Goal: Task Accomplishment & Management: Manage account settings

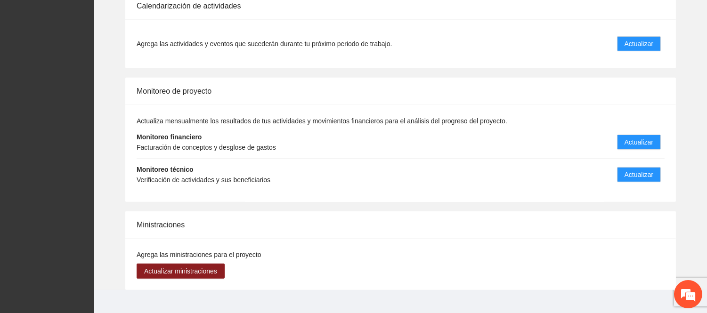
scroll to position [892, 0]
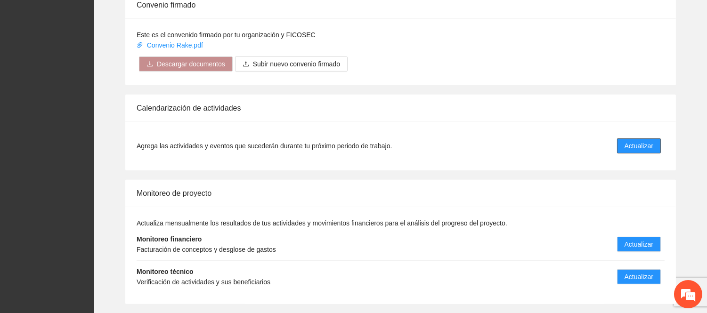
click at [630, 141] on span "Actualizar" at bounding box center [639, 146] width 29 height 10
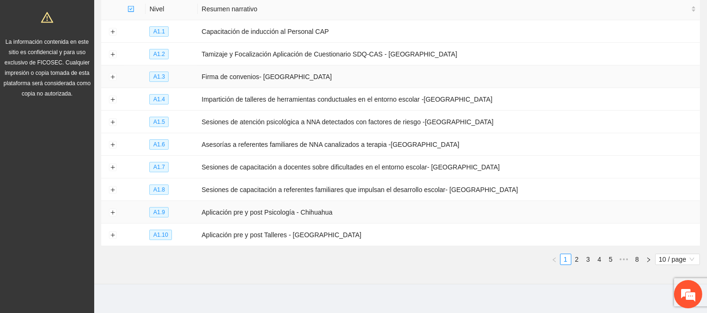
scroll to position [135, 0]
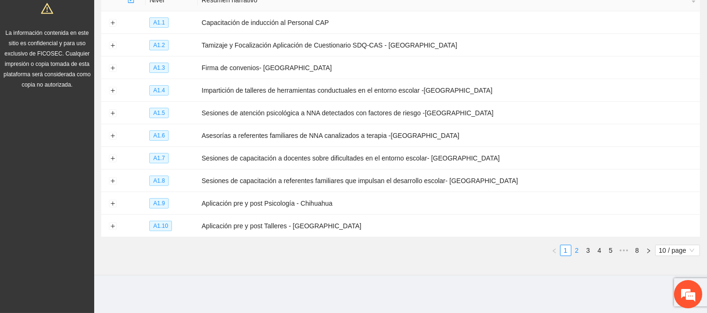
click at [579, 252] on link "2" at bounding box center [577, 250] width 10 height 10
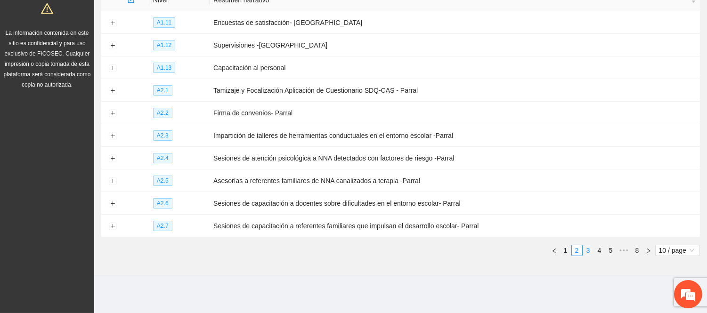
click at [587, 249] on link "3" at bounding box center [588, 250] width 10 height 10
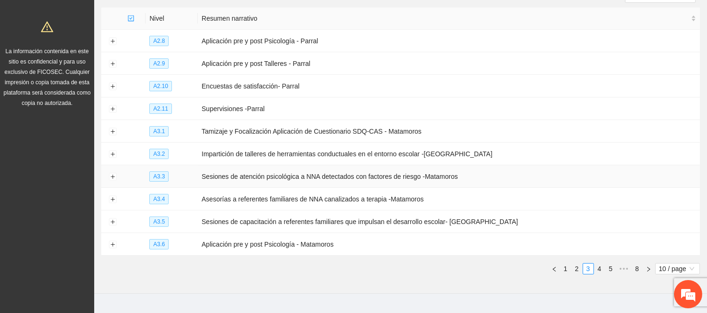
scroll to position [118, 0]
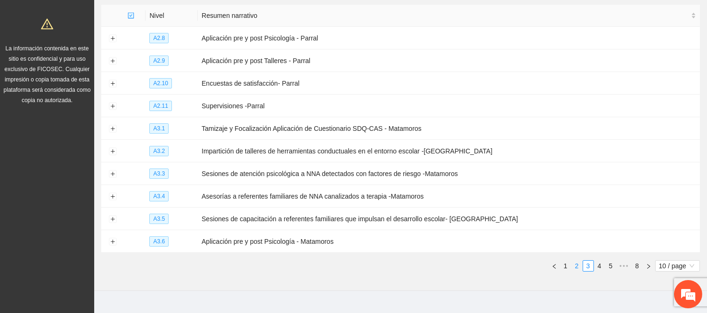
click at [577, 269] on link "2" at bounding box center [577, 266] width 10 height 10
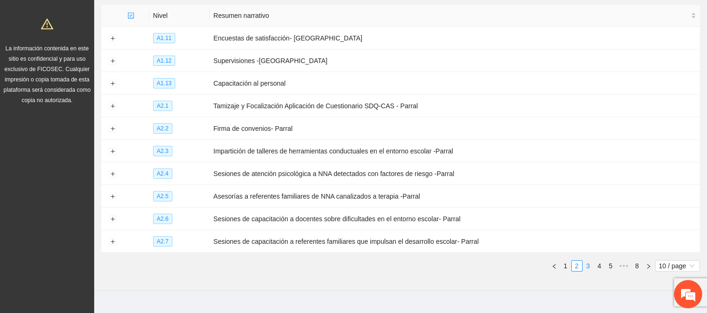
click at [590, 269] on link "3" at bounding box center [588, 266] width 10 height 10
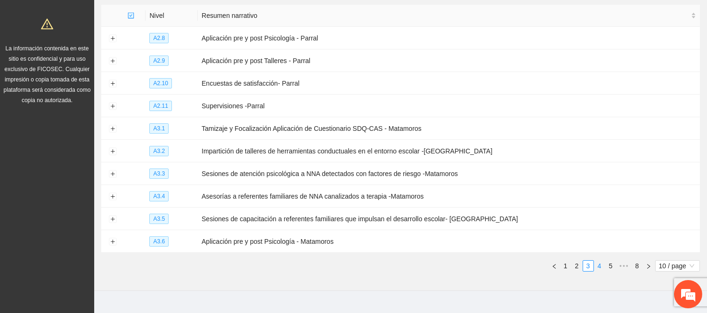
click at [598, 269] on link "4" at bounding box center [599, 266] width 10 height 10
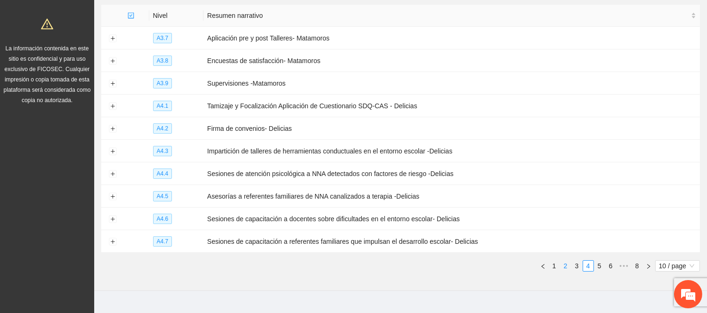
click at [567, 272] on div "Nivel Resumen narrativo A3.7 Aplicación pre y post Talleres- Matamoros A3.8 Enc…" at bounding box center [400, 142] width 599 height 275
click at [575, 265] on link "3" at bounding box center [577, 266] width 10 height 10
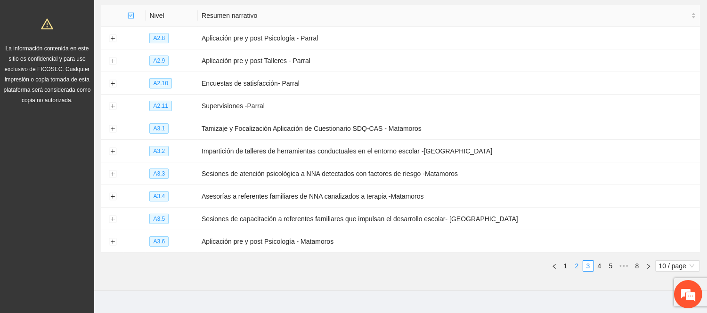
click at [573, 266] on link "2" at bounding box center [577, 266] width 10 height 10
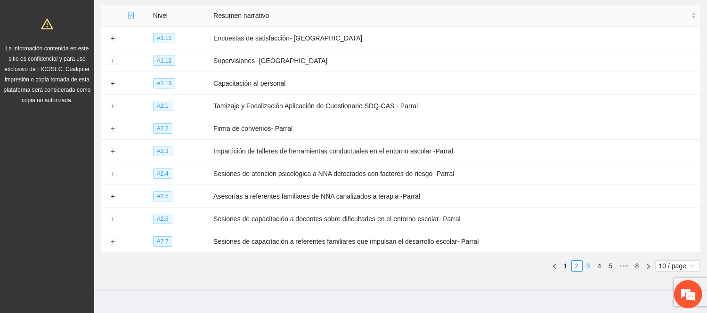
click at [586, 267] on link "3" at bounding box center [588, 266] width 10 height 10
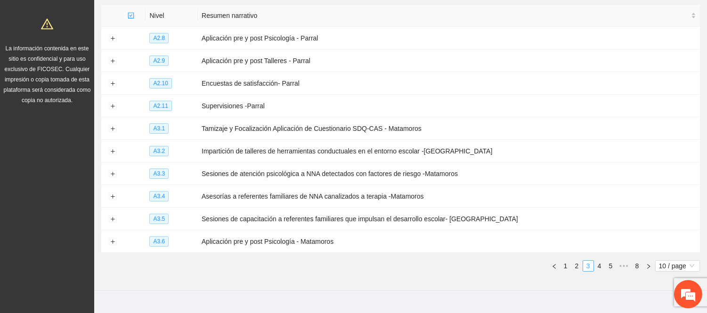
click at [583, 269] on li "3" at bounding box center [588, 265] width 11 height 11
click at [578, 269] on link "2" at bounding box center [577, 266] width 10 height 10
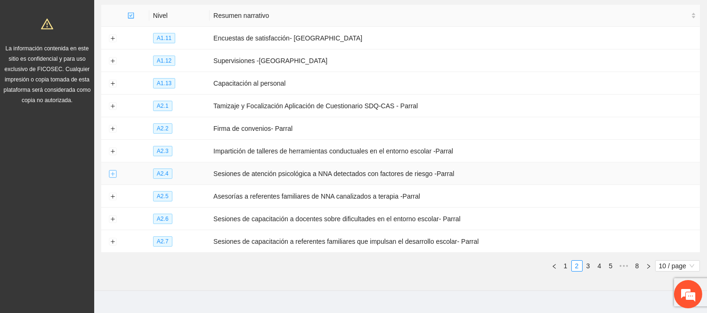
click at [111, 176] on button "Expand row" at bounding box center [113, 175] width 8 height 8
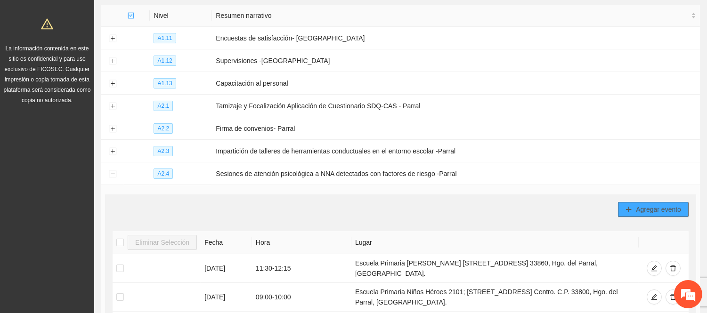
click at [665, 213] on span "Agregar evento" at bounding box center [658, 209] width 45 height 10
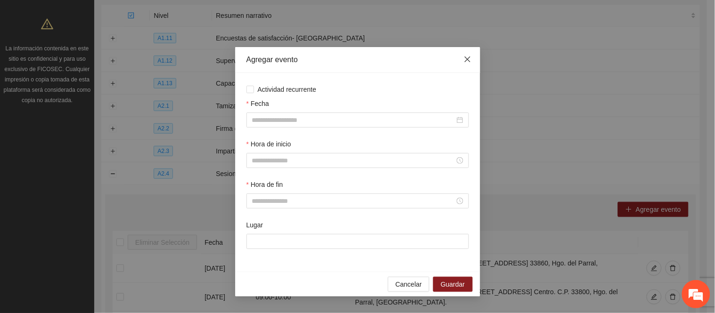
click at [465, 57] on span "Close" at bounding box center [467, 59] width 25 height 25
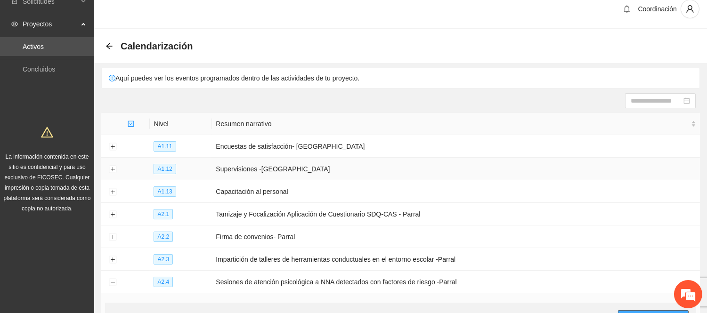
scroll to position [0, 0]
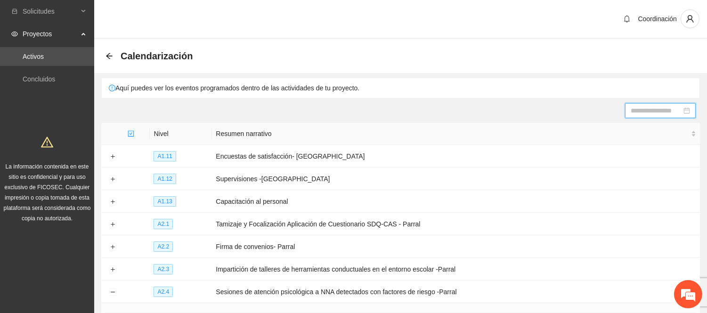
click at [634, 113] on input at bounding box center [656, 111] width 51 height 10
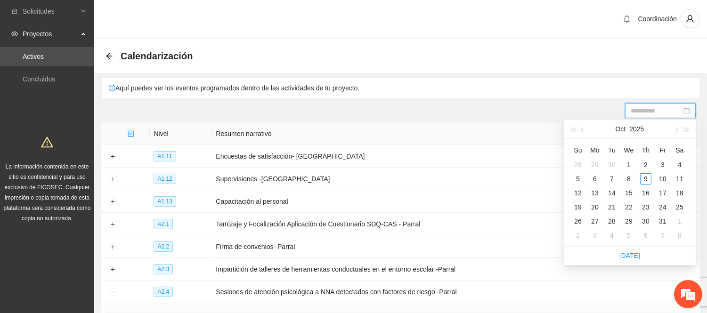
type input "**********"
click at [663, 208] on div "24" at bounding box center [662, 207] width 11 height 11
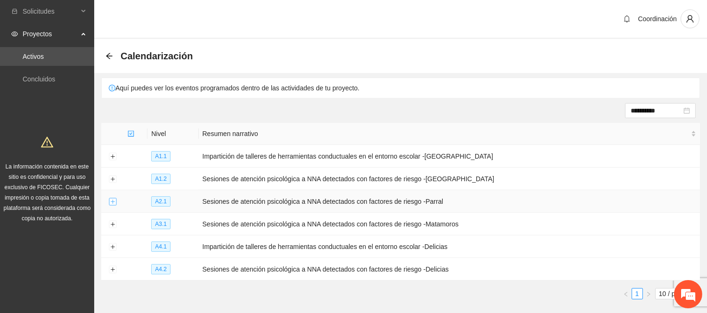
click at [112, 205] on button "Expand row" at bounding box center [113, 202] width 8 height 8
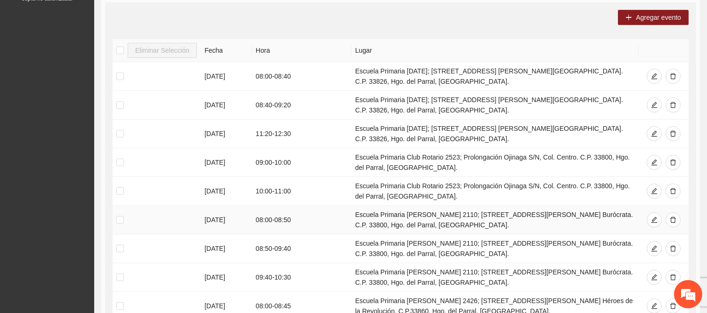
scroll to position [441, 0]
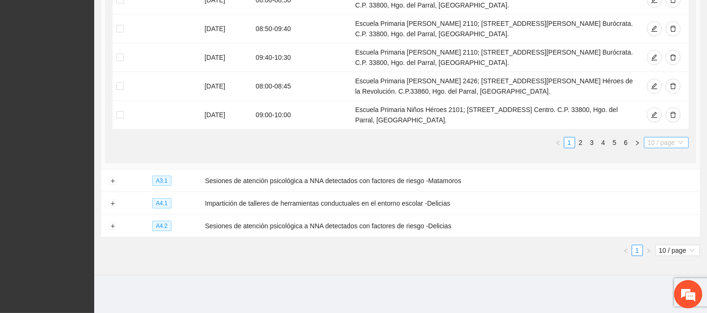
click at [675, 138] on span "10 / page" at bounding box center [666, 143] width 37 height 10
click at [662, 199] on div "100 / page" at bounding box center [667, 204] width 34 height 10
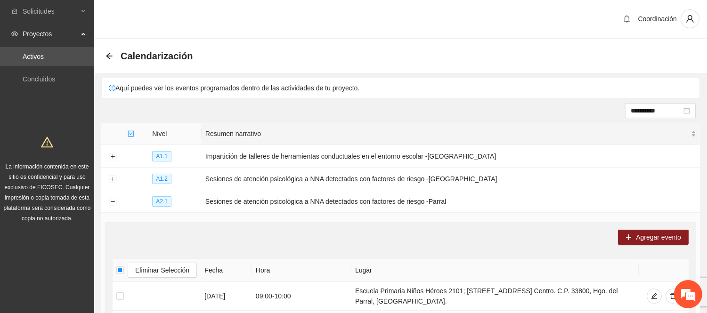
scroll to position [81, 0]
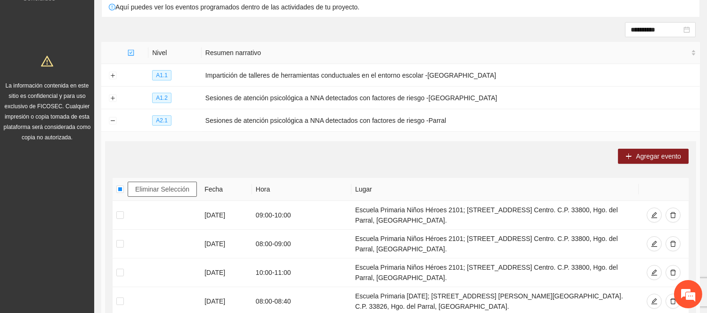
click at [177, 195] on button "Eliminar Selección" at bounding box center [162, 189] width 69 height 15
